Goal: Navigation & Orientation: Find specific page/section

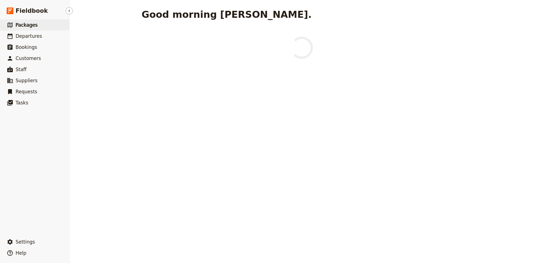
click at [24, 23] on span "Packages" at bounding box center [27, 25] width 22 height 6
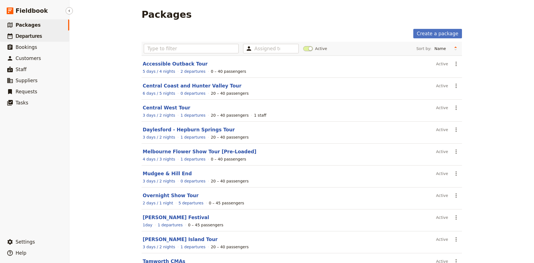
click at [51, 35] on link "​ Departures" at bounding box center [34, 36] width 69 height 11
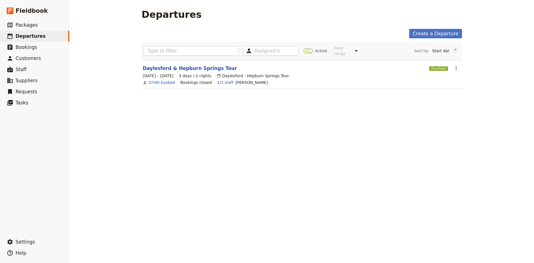
click at [116, 208] on div "Departures Create a Departure Assigned to Active Date range This week Next week…" at bounding box center [302, 131] width 464 height 263
click at [38, 24] on link "​ Packages" at bounding box center [34, 24] width 69 height 11
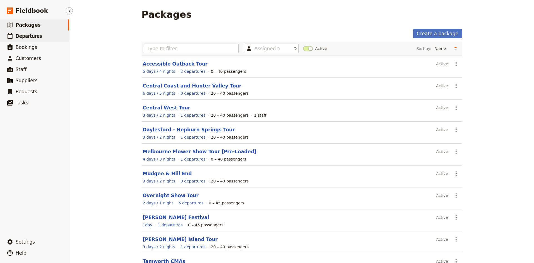
click at [32, 34] on span "Departures" at bounding box center [29, 36] width 26 height 6
